Goal: Transaction & Acquisition: Purchase product/service

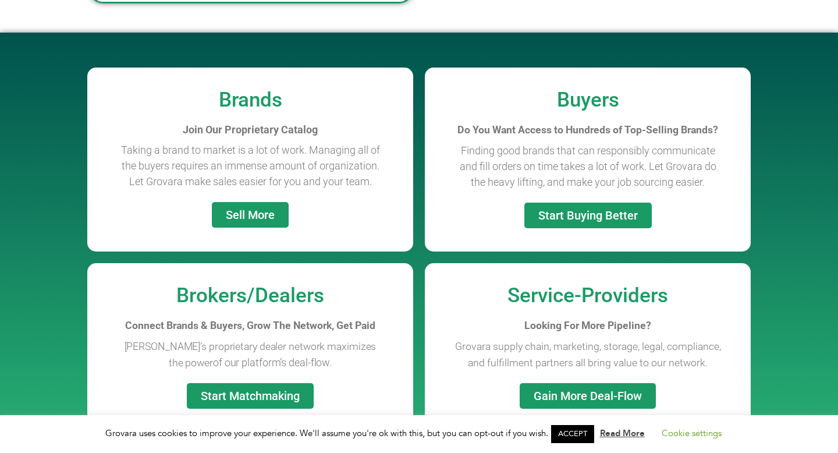
scroll to position [863, 0]
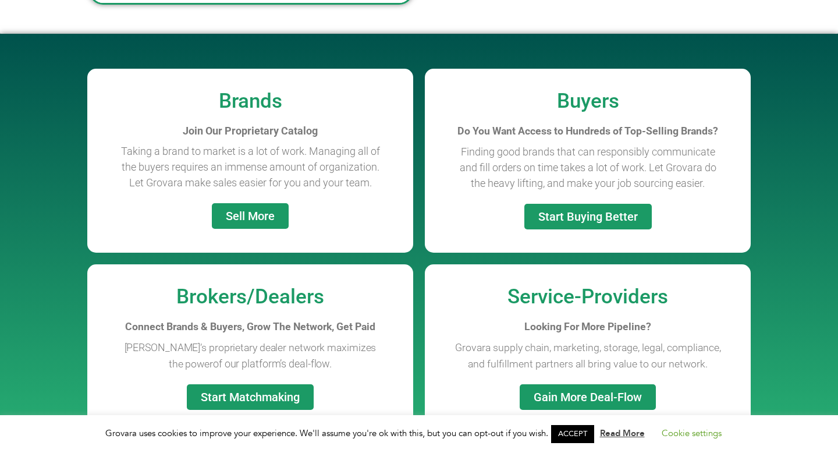
click at [240, 207] on link "Sell More" at bounding box center [250, 216] width 77 height 26
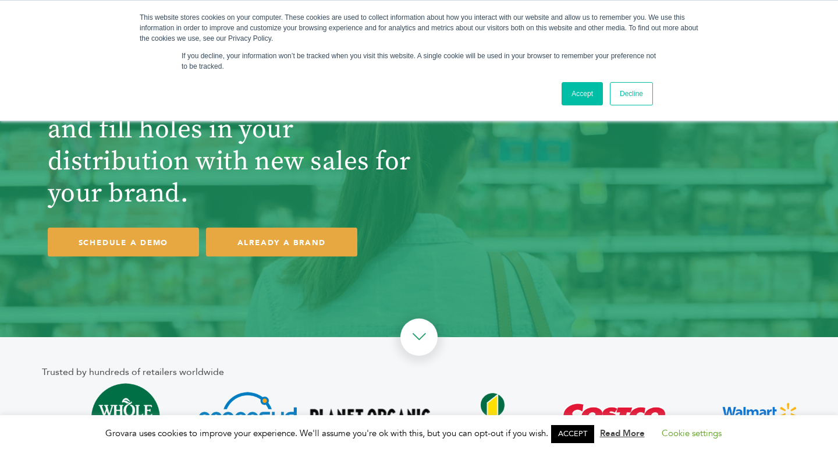
scroll to position [29, 0]
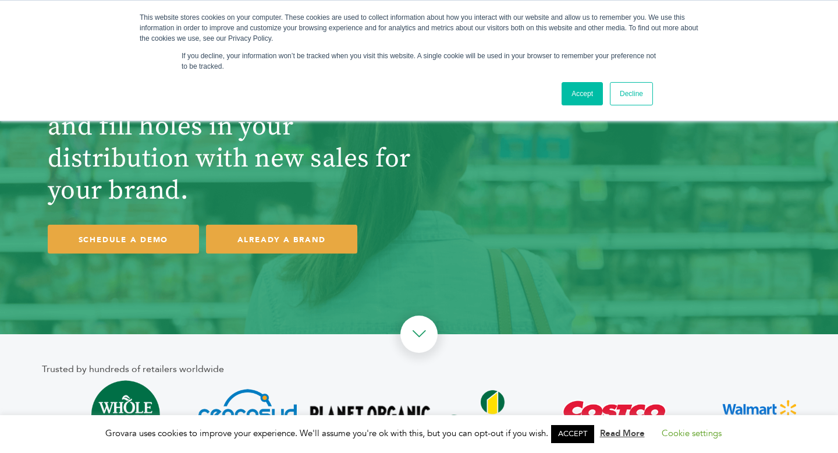
click at [631, 90] on link "Decline" at bounding box center [631, 93] width 43 height 23
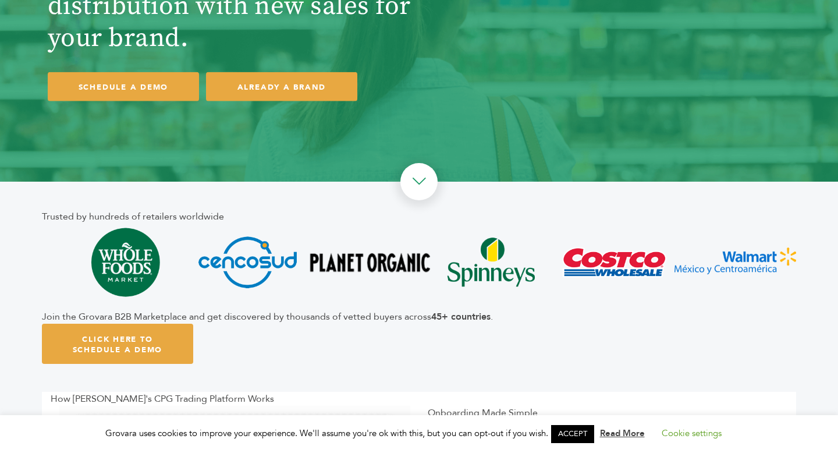
scroll to position [0, 0]
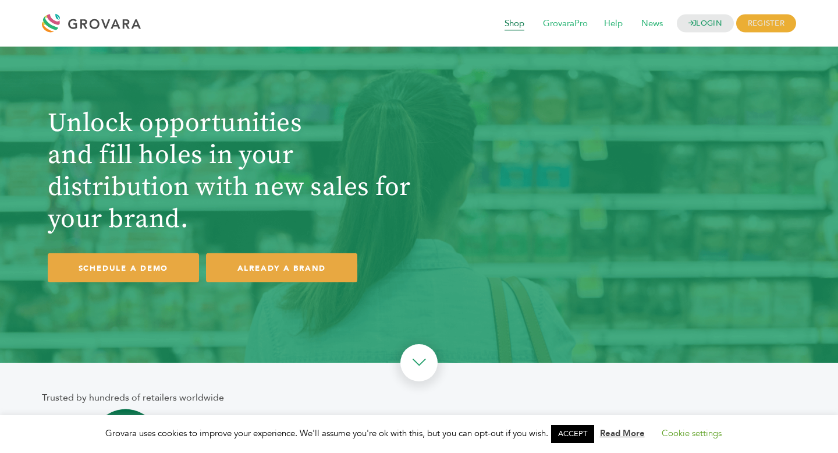
click at [522, 24] on span "Shop" at bounding box center [514, 24] width 36 height 22
